Goal: Information Seeking & Learning: Learn about a topic

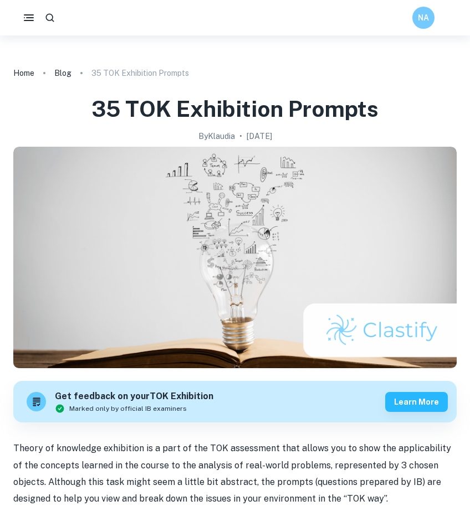
scroll to position [2903, 0]
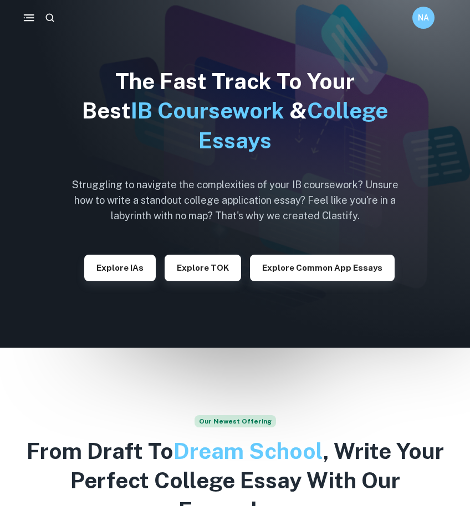
click at [24, 17] on icon "button" at bounding box center [29, 18] width 14 height 14
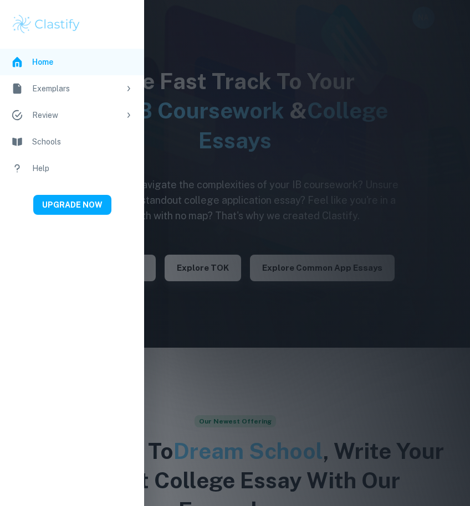
click at [116, 87] on div "Exemplars" at bounding box center [76, 89] width 88 height 12
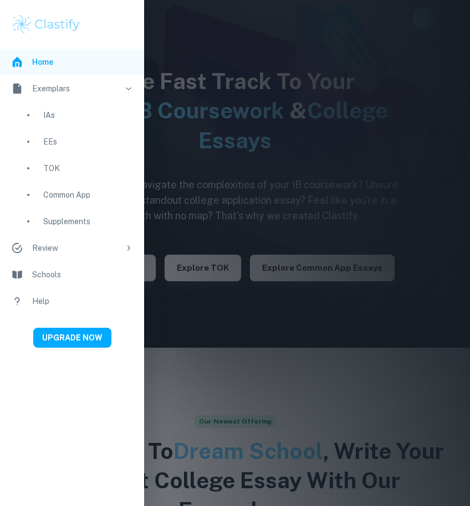
click at [76, 120] on div "IAs" at bounding box center [88, 115] width 90 height 12
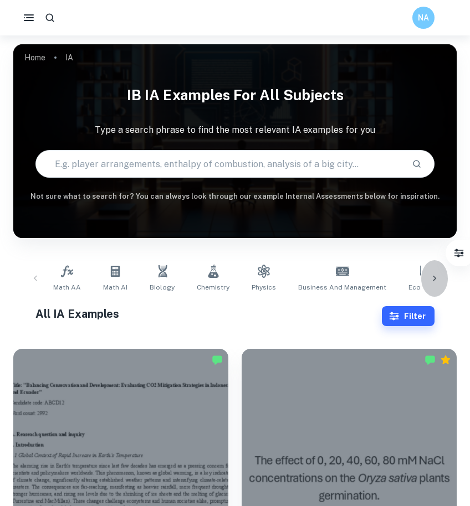
click at [439, 278] on icon at bounding box center [434, 278] width 11 height 11
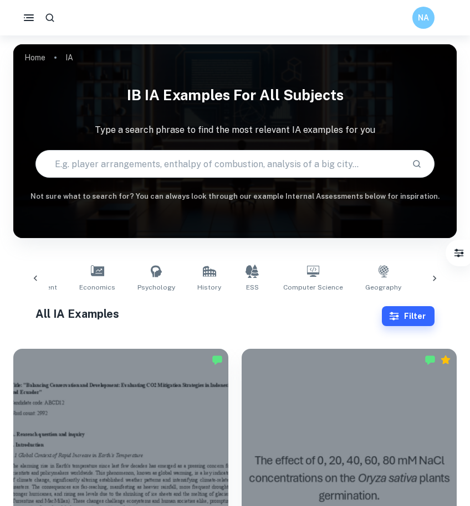
scroll to position [0, 353]
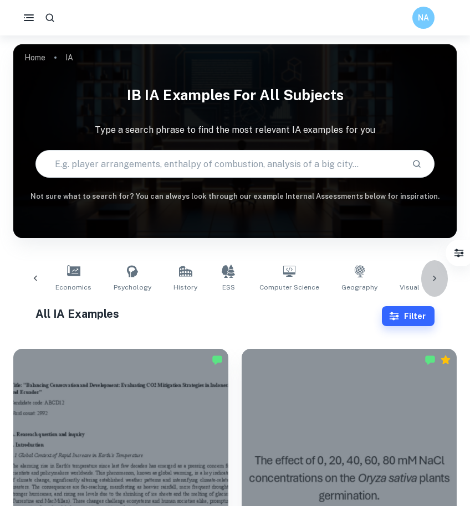
click at [440, 279] on div at bounding box center [434, 278] width 27 height 37
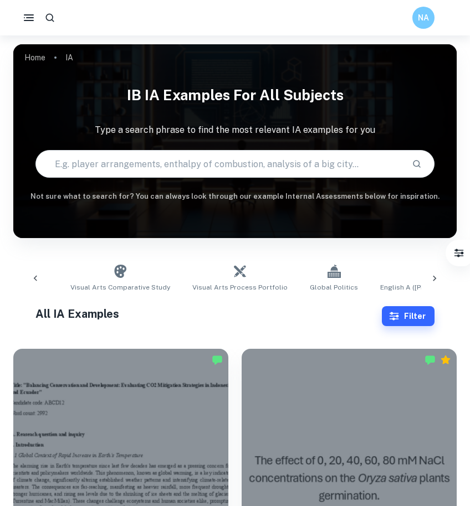
scroll to position [0, 706]
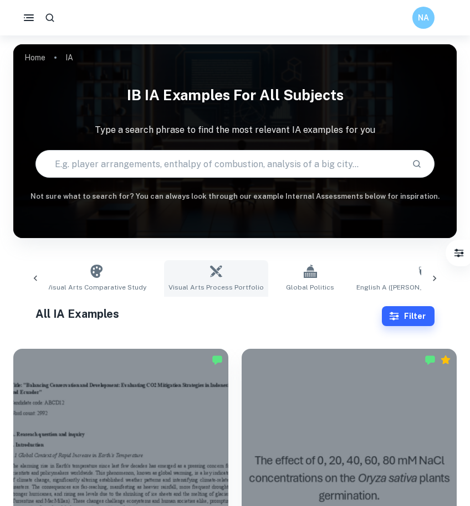
click at [210, 275] on icon at bounding box center [216, 271] width 12 height 12
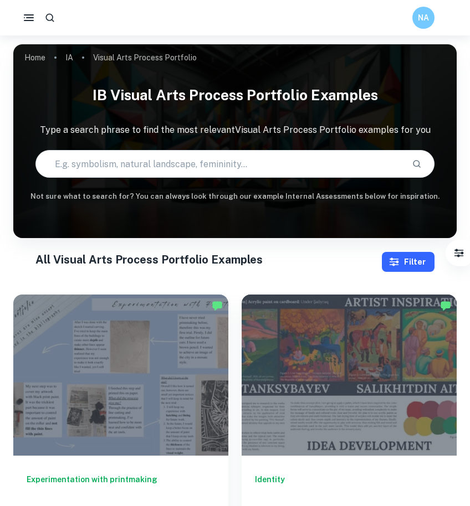
click at [422, 261] on button "Filter" at bounding box center [408, 262] width 53 height 20
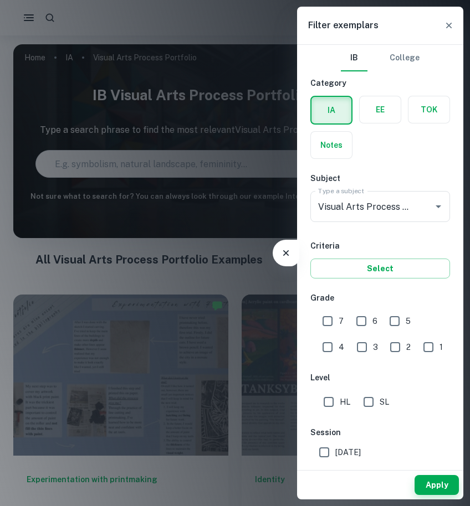
click at [327, 319] on input "7" at bounding box center [327, 321] width 22 height 22
checkbox input "true"
click at [332, 408] on input "HL" at bounding box center [328, 402] width 22 height 22
checkbox input "true"
click at [432, 482] on button "Apply" at bounding box center [436, 485] width 44 height 20
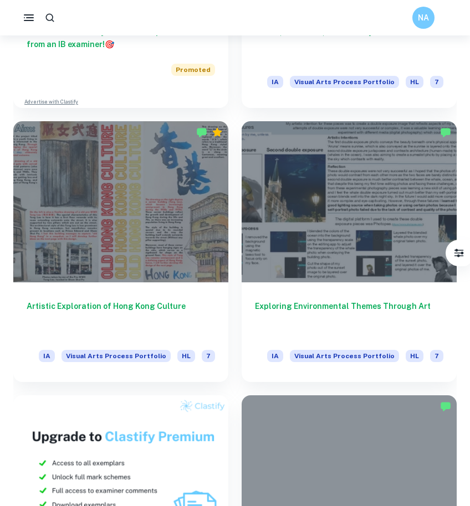
scroll to position [757, 0]
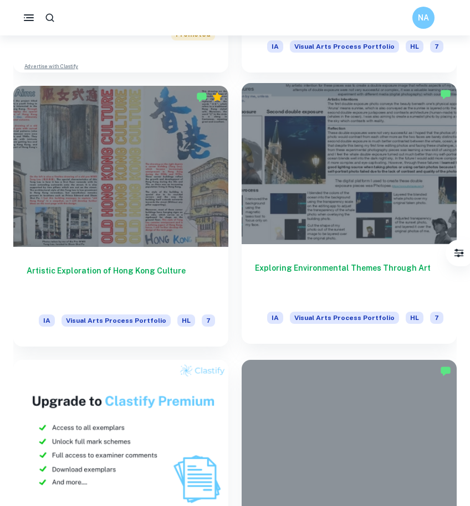
click at [359, 237] on div at bounding box center [349, 163] width 215 height 161
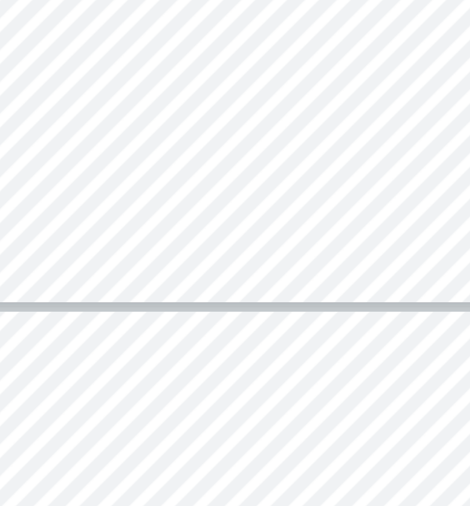
scroll to position [694, 0]
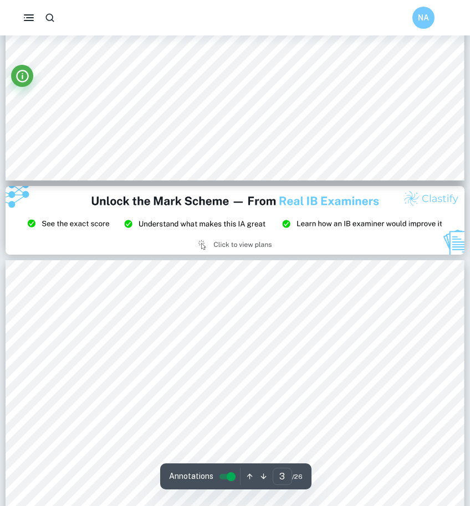
type input "2"
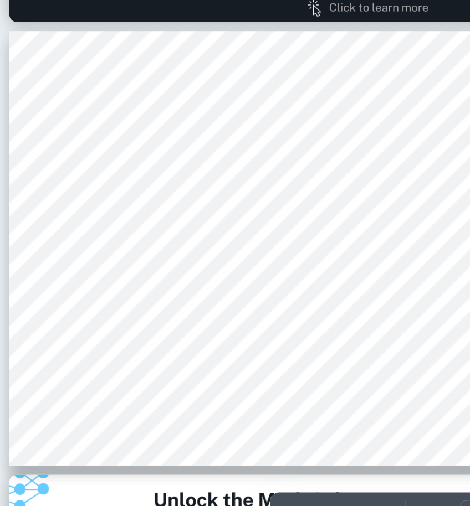
scroll to position [205, 0]
